Goal: Task Accomplishment & Management: Manage account settings

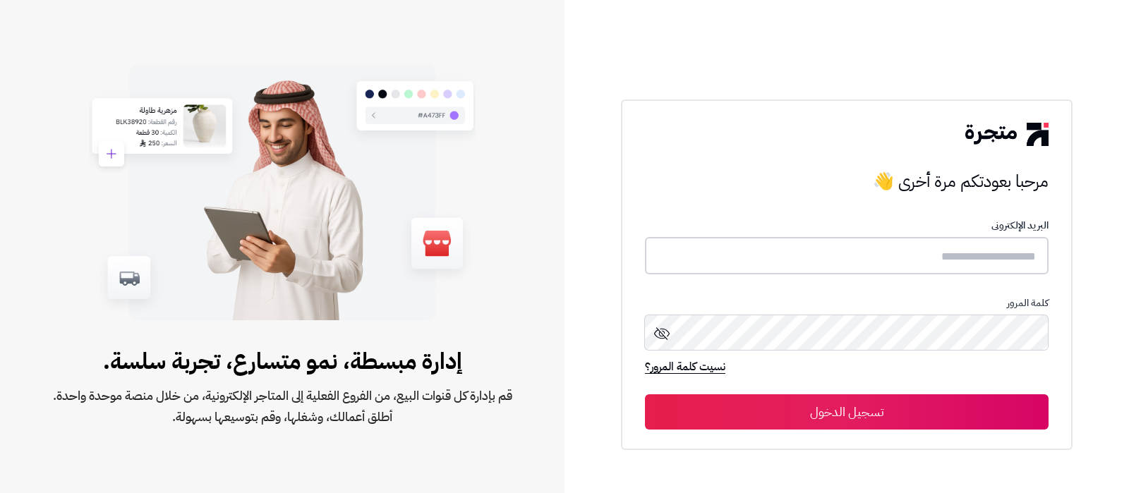
click at [938, 261] on input "text" at bounding box center [847, 255] width 404 height 37
type input "**********"
click at [911, 401] on button "تسجيل الدخول" at bounding box center [847, 411] width 404 height 35
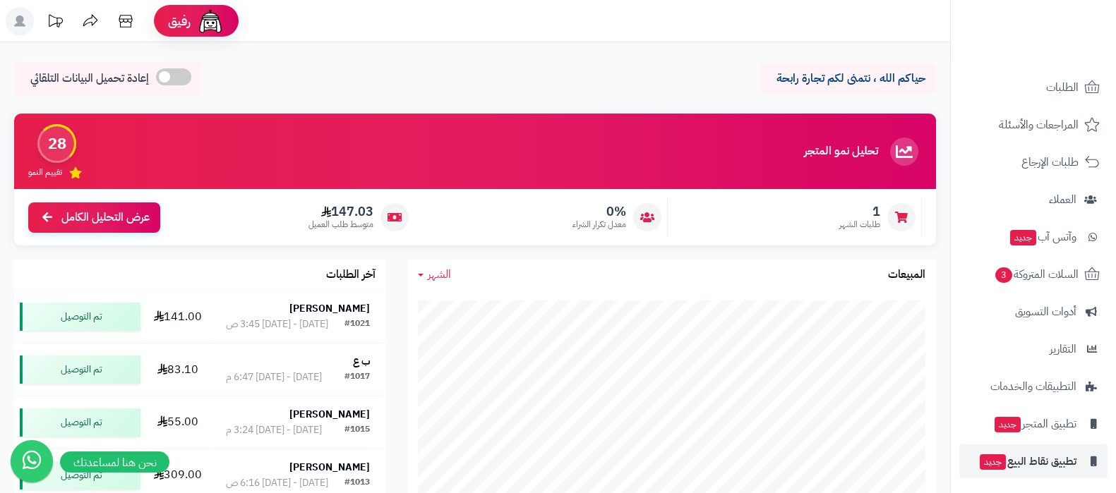
scroll to position [114, 0]
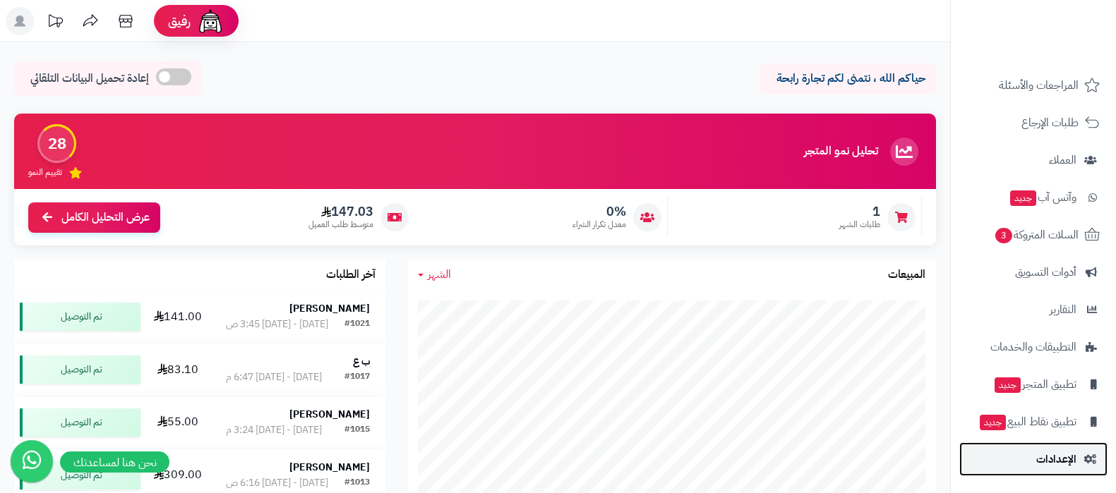
click at [1049, 452] on span "الإعدادات" at bounding box center [1056, 459] width 40 height 20
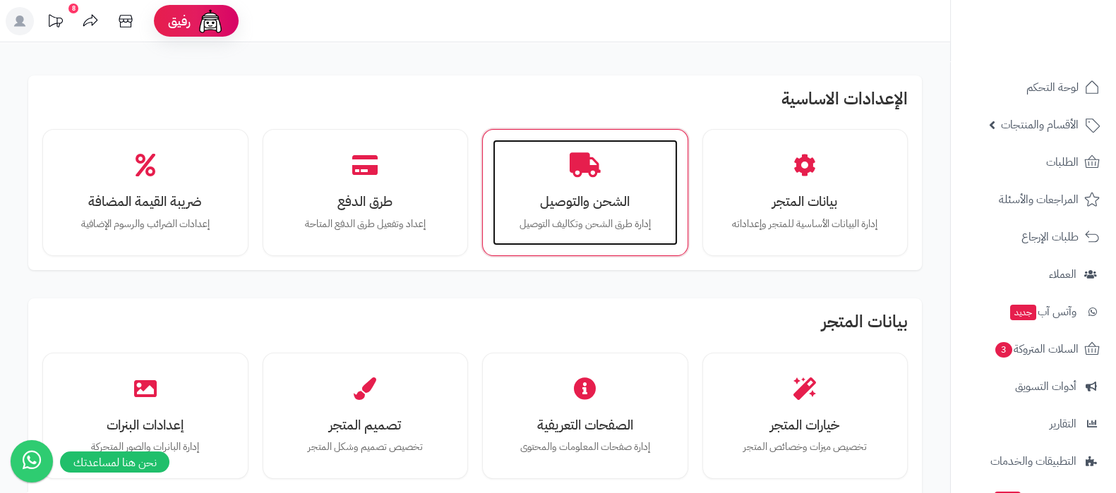
click at [596, 195] on h3 "الشحن والتوصيل" at bounding box center [585, 201] width 157 height 15
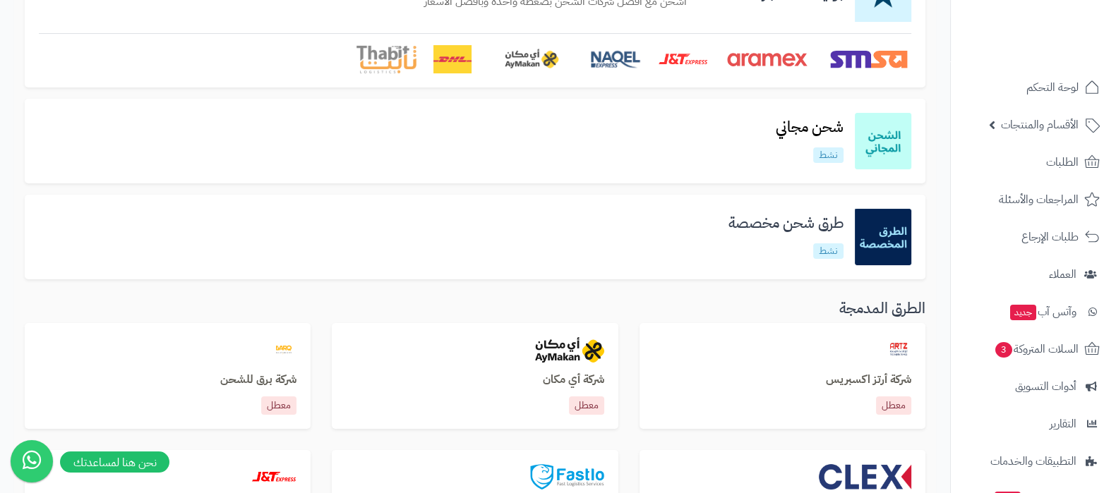
scroll to position [176, 0]
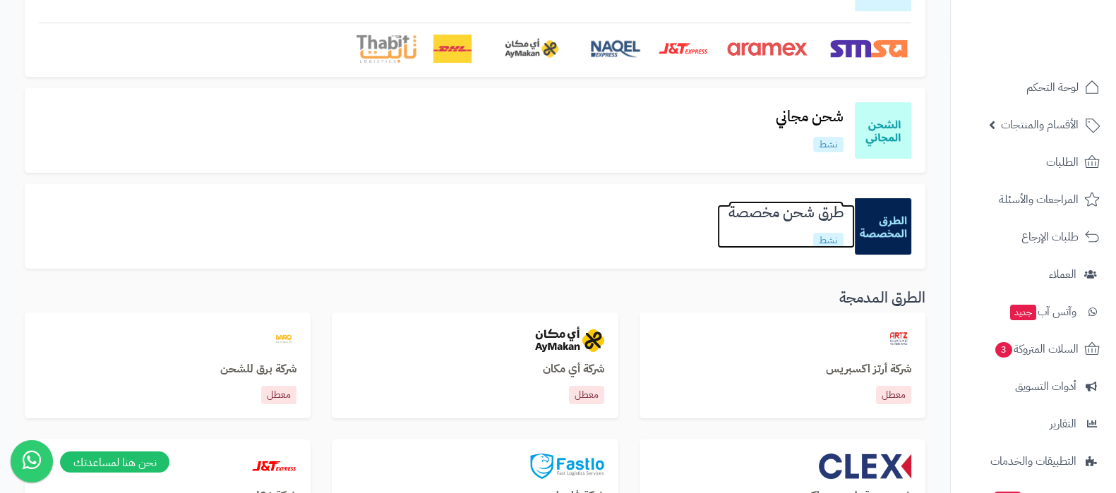
click at [764, 206] on h3 "طرق شحن مخصصة" at bounding box center [786, 213] width 138 height 16
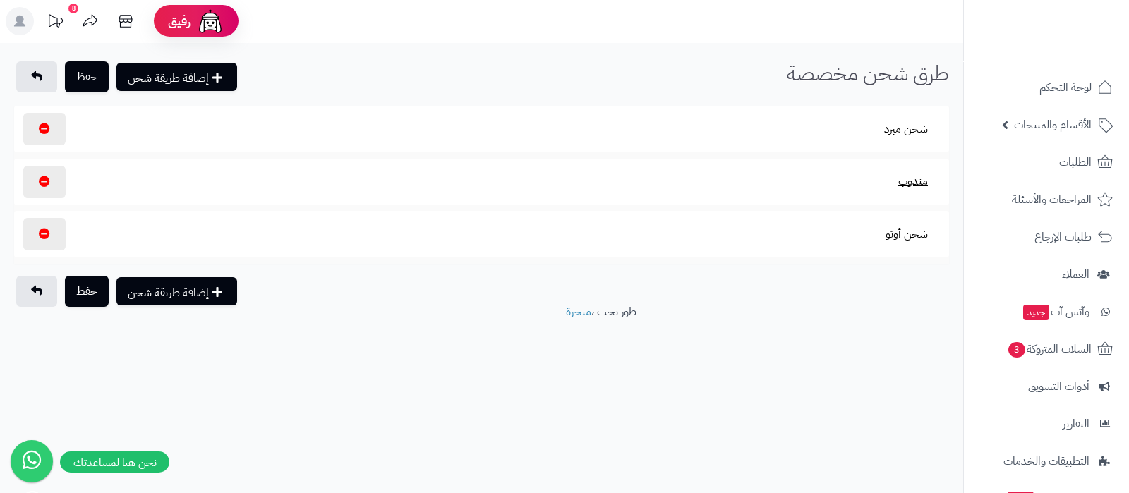
click at [912, 185] on button "مندوب" at bounding box center [913, 181] width 54 height 32
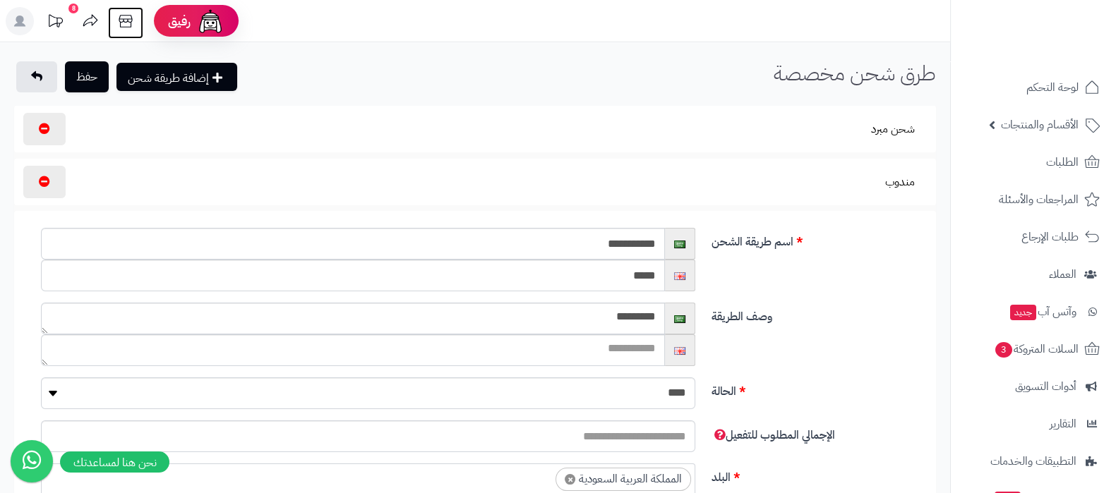
click at [127, 25] on icon at bounding box center [125, 21] width 28 height 28
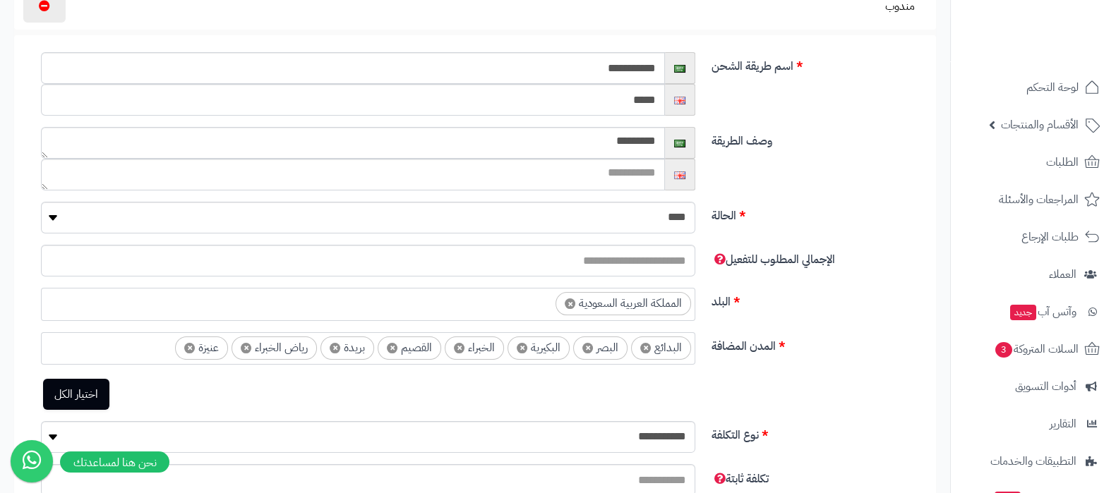
scroll to position [176, 0]
click at [635, 140] on textarea "*********" at bounding box center [353, 143] width 624 height 32
